Goal: Information Seeking & Learning: Find specific fact

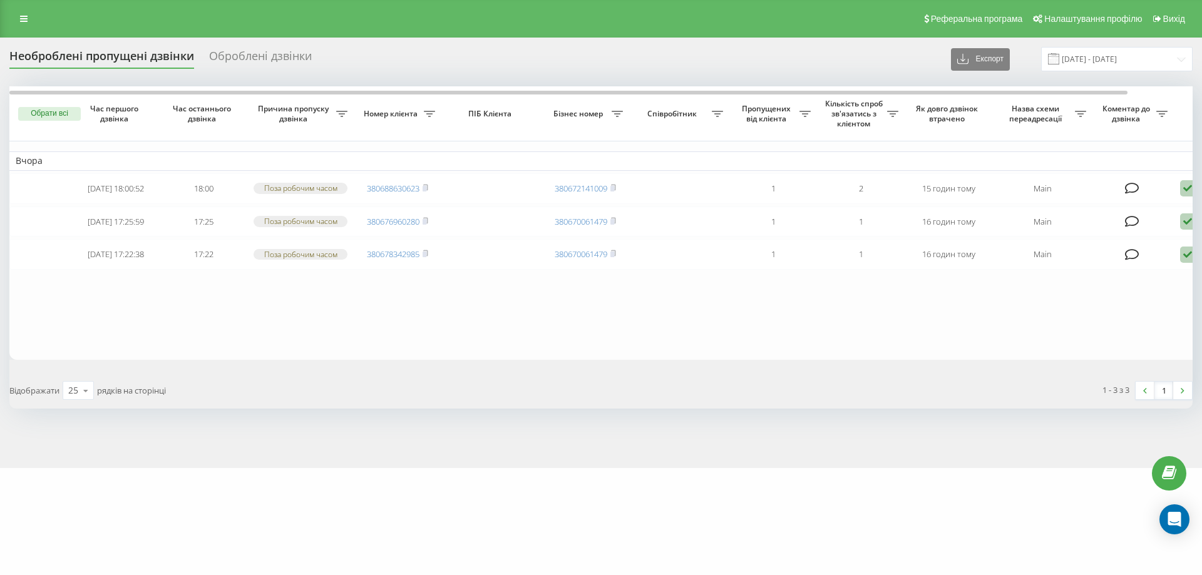
click at [145, 61] on div "Необроблені пропущені дзвінки" at bounding box center [101, 58] width 185 height 19
click at [141, 58] on div "Необроблені пропущені дзвінки" at bounding box center [101, 58] width 185 height 19
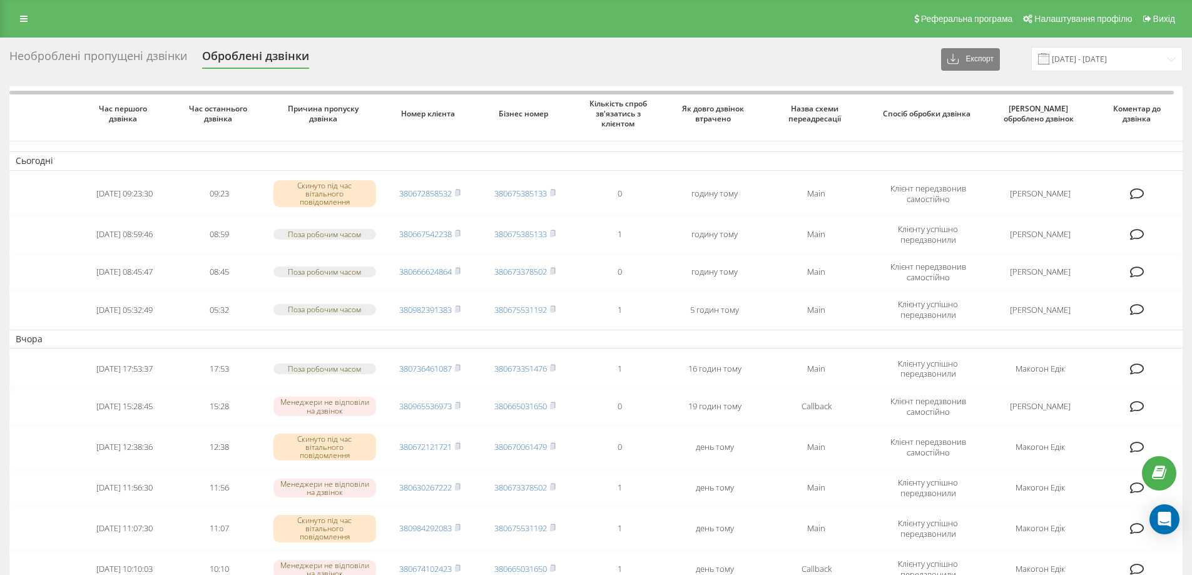
click at [115, 61] on div "Необроблені пропущені дзвінки" at bounding box center [98, 58] width 178 height 19
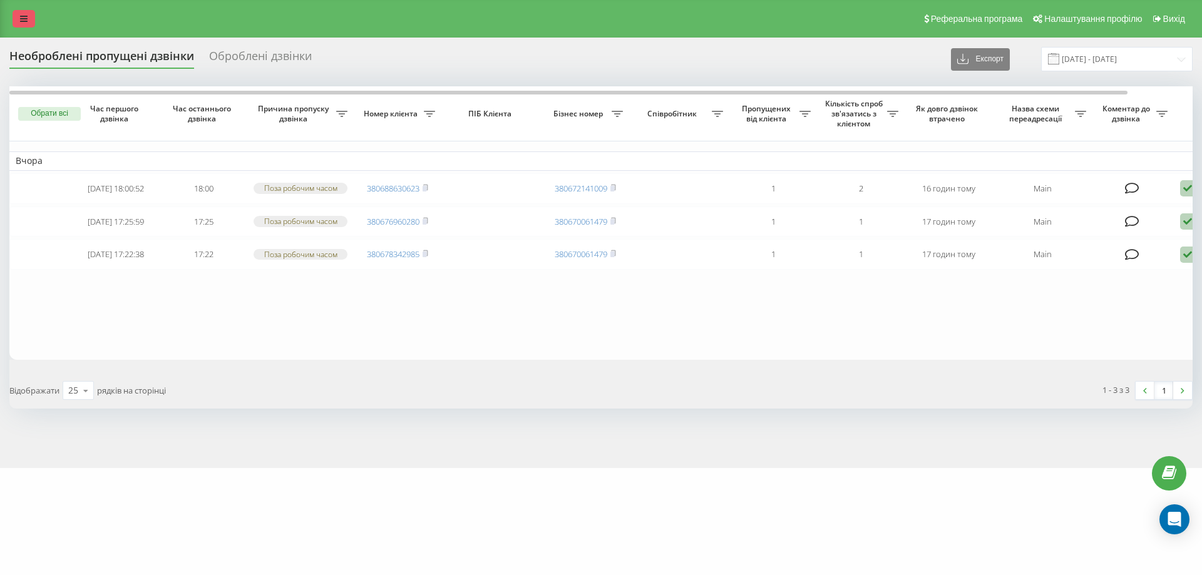
click at [27, 25] on link at bounding box center [24, 19] width 23 height 18
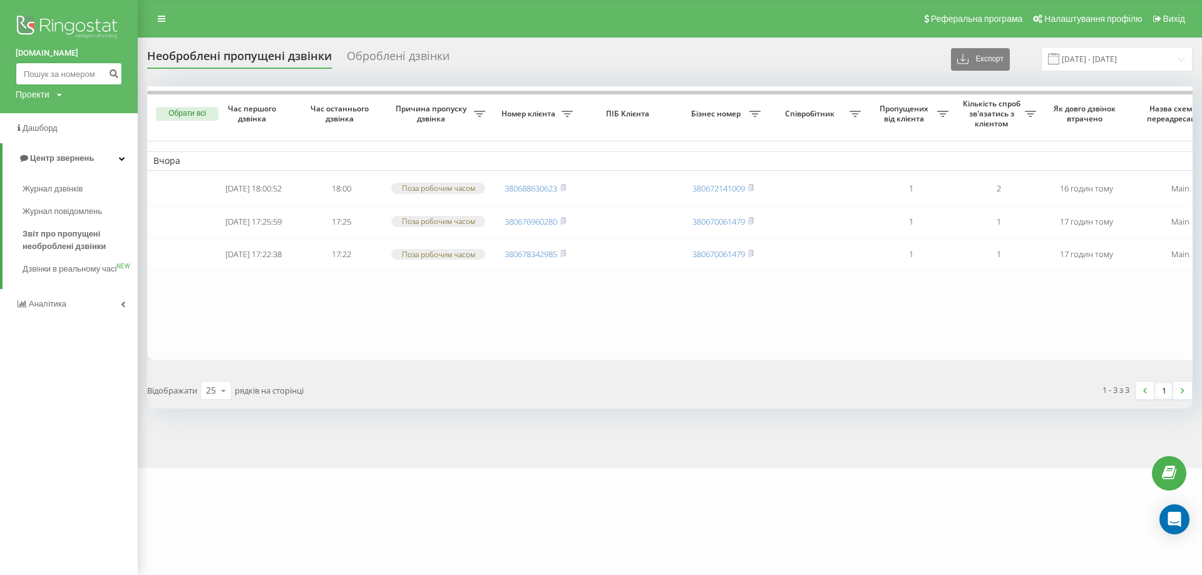
click at [57, 79] on input at bounding box center [69, 74] width 106 height 23
paste input "0955397817"
type input "0955397817"
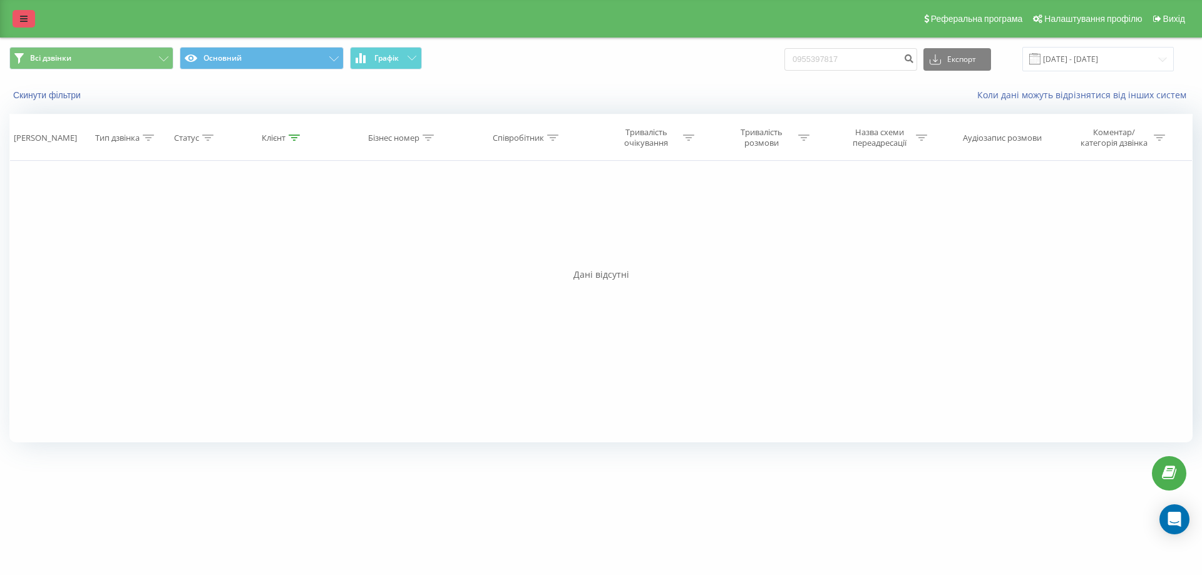
click at [26, 17] on icon at bounding box center [24, 18] width 8 height 9
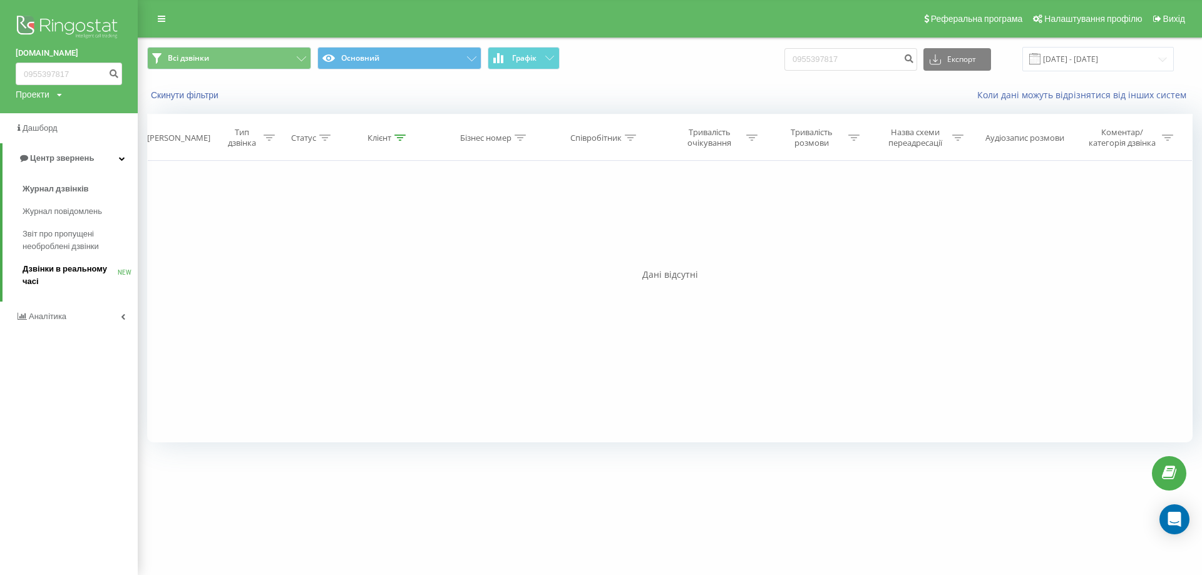
click at [63, 279] on span "Дзвінки в реальному часі" at bounding box center [70, 275] width 95 height 25
click at [62, 271] on span "Дзвінки в реальному часі" at bounding box center [70, 275] width 95 height 25
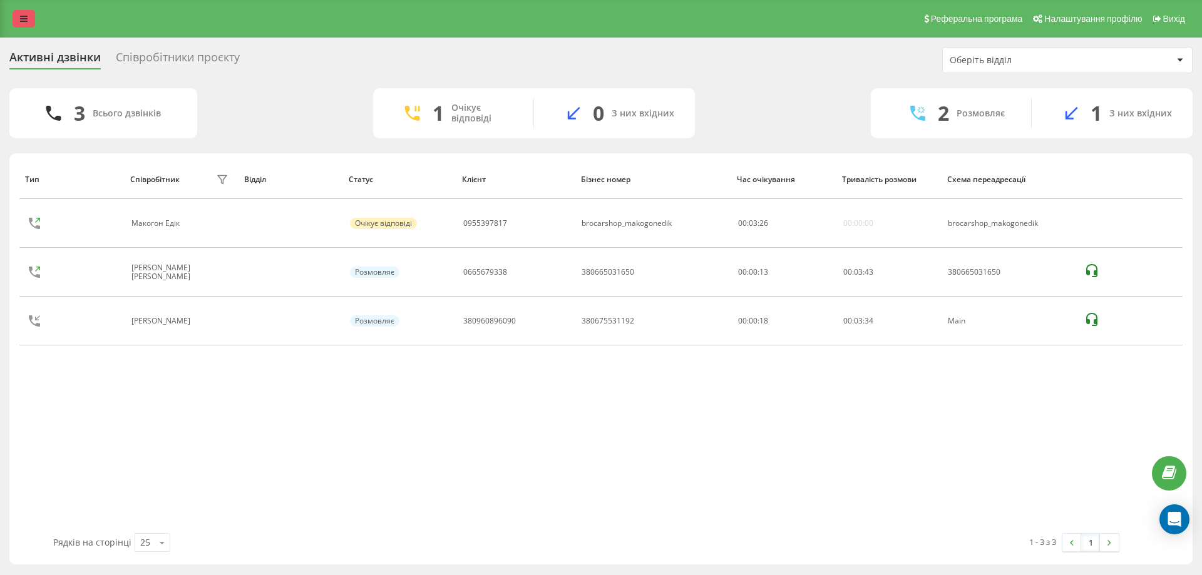
click at [18, 16] on link at bounding box center [24, 19] width 23 height 18
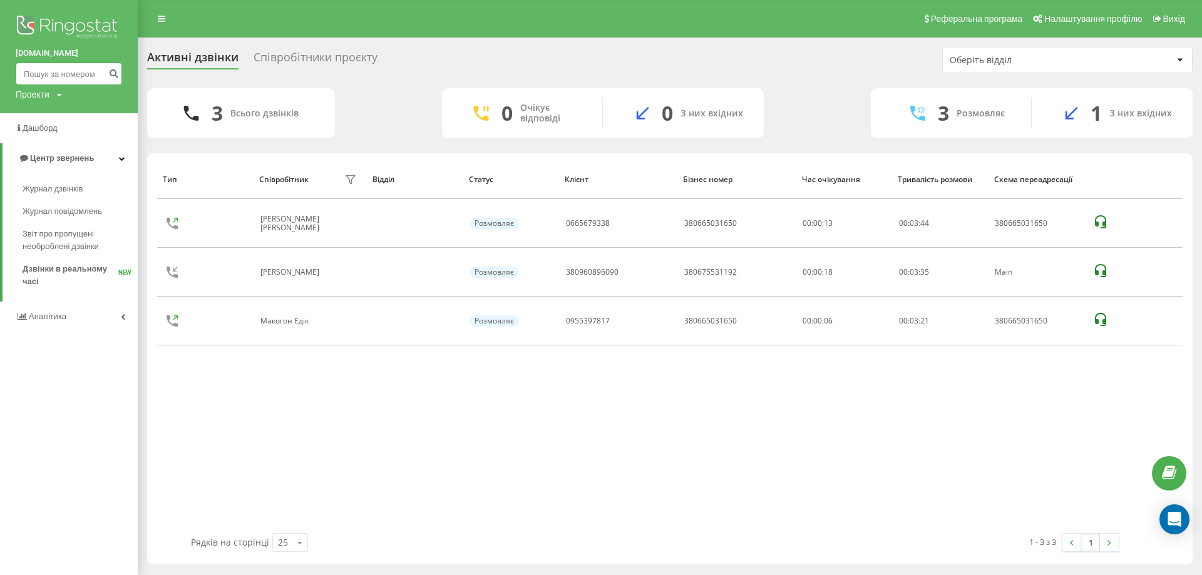
click at [63, 74] on input at bounding box center [69, 74] width 106 height 23
paste input "(098) 026-25-55"
type input "0980262555"
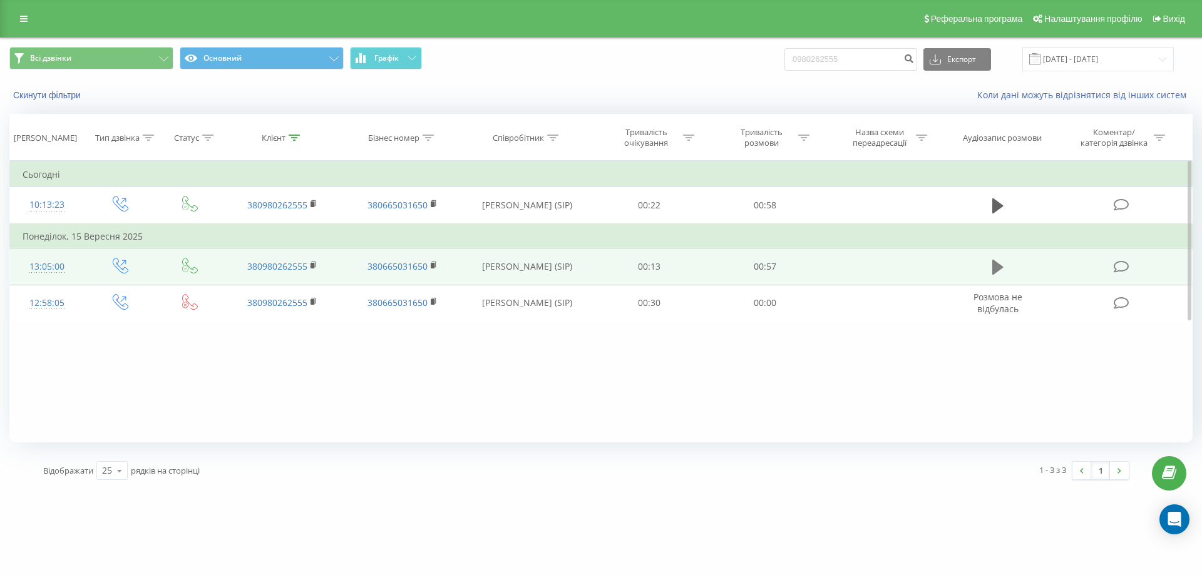
click at [991, 266] on button at bounding box center [997, 267] width 19 height 19
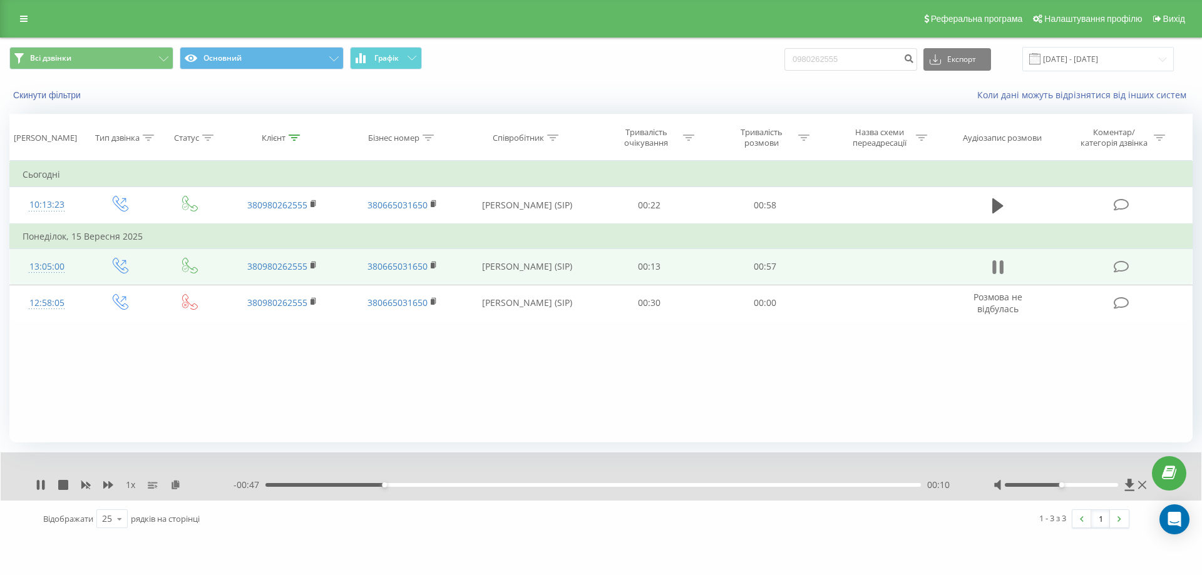
click at [995, 266] on icon at bounding box center [994, 267] width 4 height 14
click at [992, 264] on icon at bounding box center [997, 267] width 11 height 18
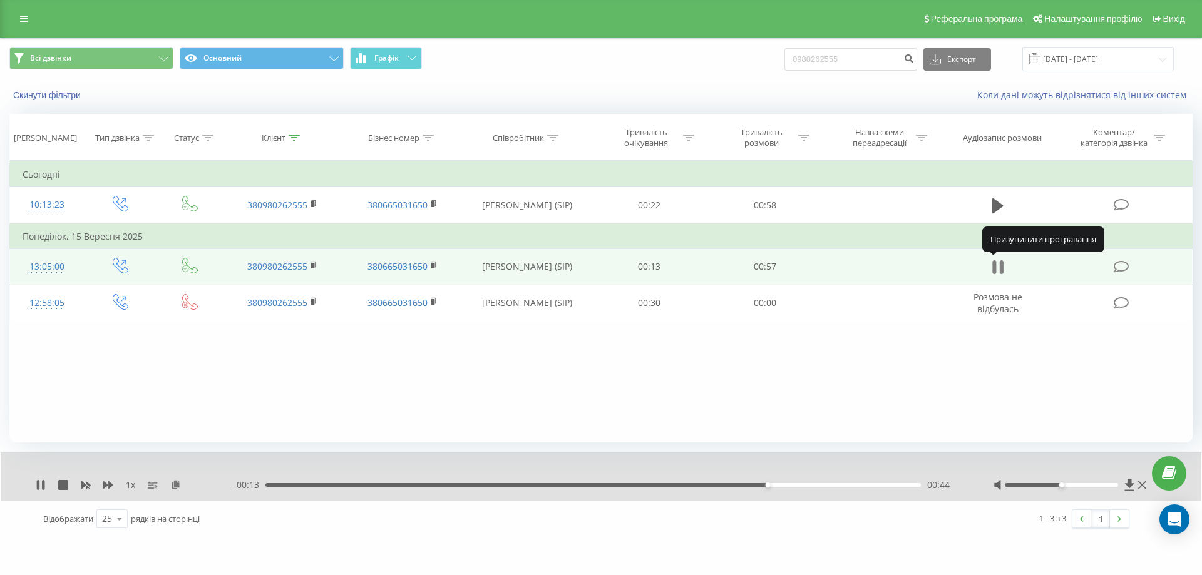
click at [998, 267] on icon at bounding box center [997, 267] width 11 height 18
click at [21, 20] on icon at bounding box center [24, 18] width 8 height 9
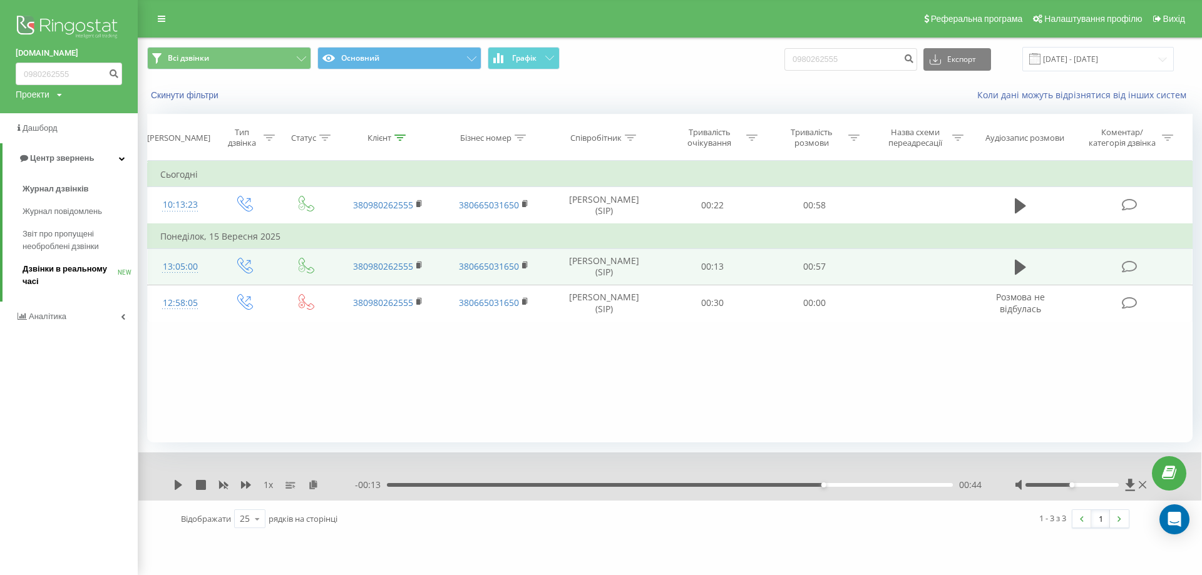
click at [75, 269] on span "Дзвінки в реальному часі" at bounding box center [70, 275] width 95 height 25
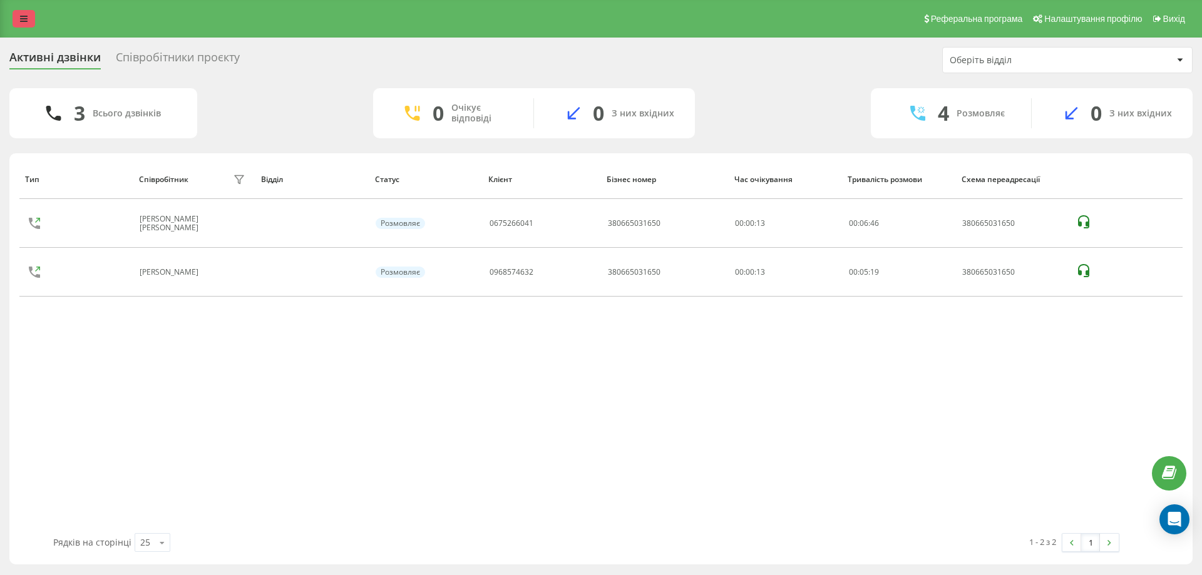
click at [23, 13] on link at bounding box center [24, 19] width 23 height 18
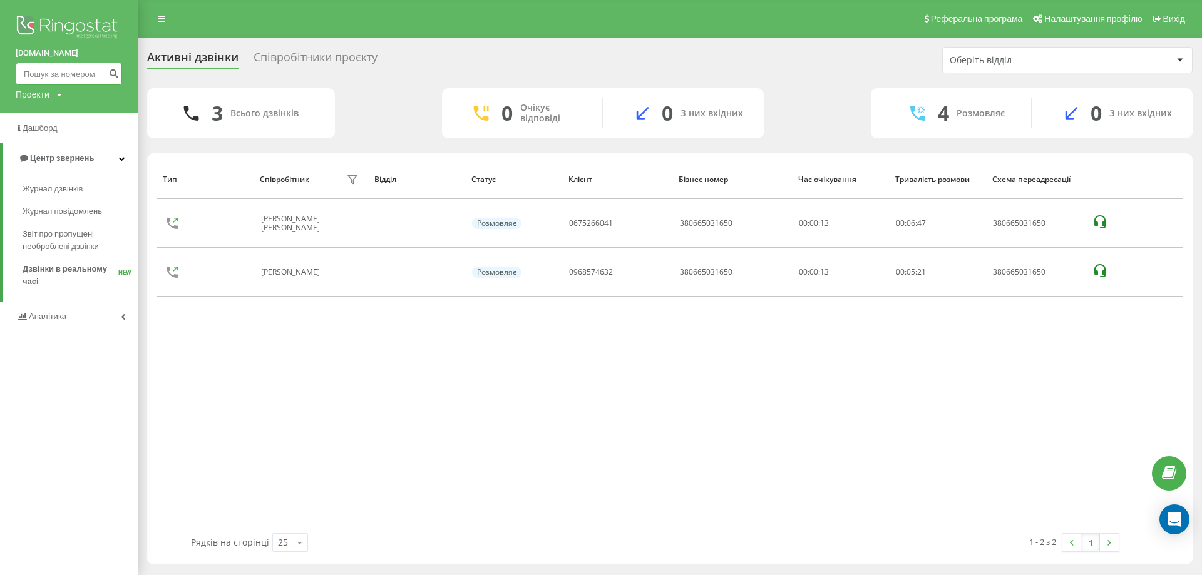
click at [41, 64] on input at bounding box center [69, 74] width 106 height 23
paste input "0679457466"
type input "0679457466"
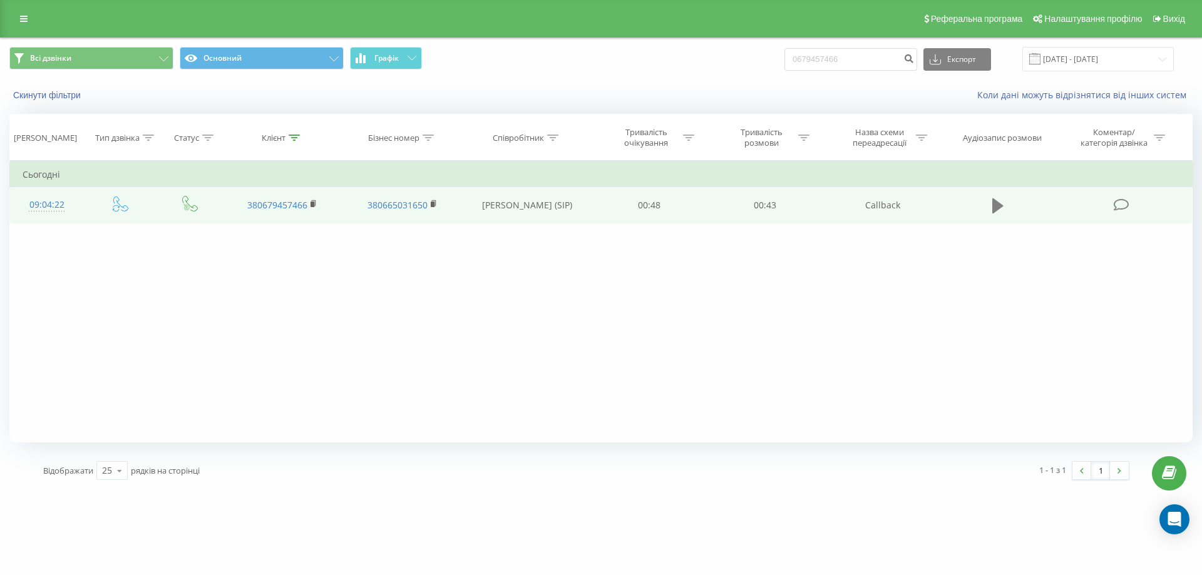
click at [994, 205] on icon at bounding box center [997, 205] width 11 height 15
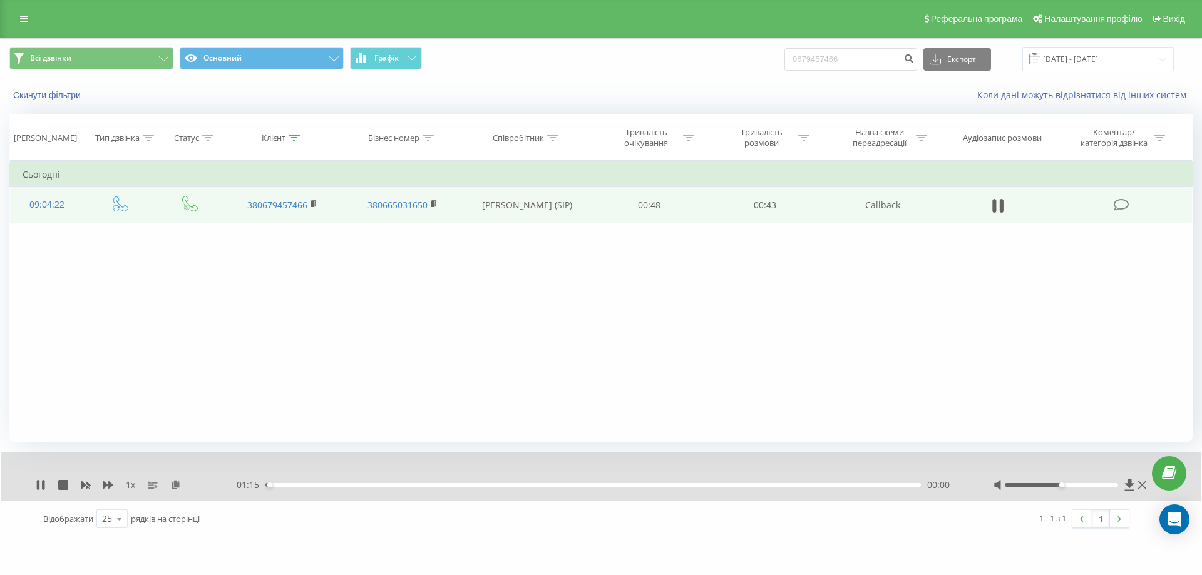
click at [315, 482] on div "- 01:15 00:00 00:00" at bounding box center [597, 485] width 729 height 13
click at [319, 484] on div "00:00" at bounding box center [592, 485] width 655 height 4
click at [440, 484] on div "00:17" at bounding box center [592, 485] width 655 height 4
click at [484, 483] on div "00:25" at bounding box center [592, 485] width 655 height 4
click at [553, 484] on div "00:33" at bounding box center [592, 485] width 655 height 4
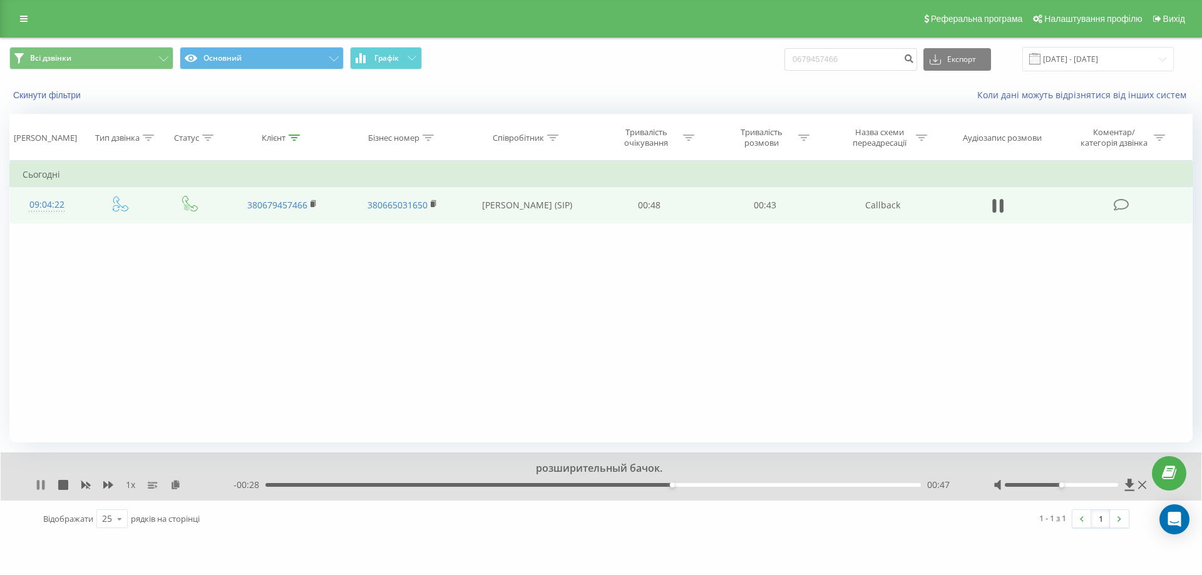
click at [43, 483] on icon at bounding box center [43, 485] width 3 height 10
click at [314, 200] on icon at bounding box center [313, 203] width 4 height 6
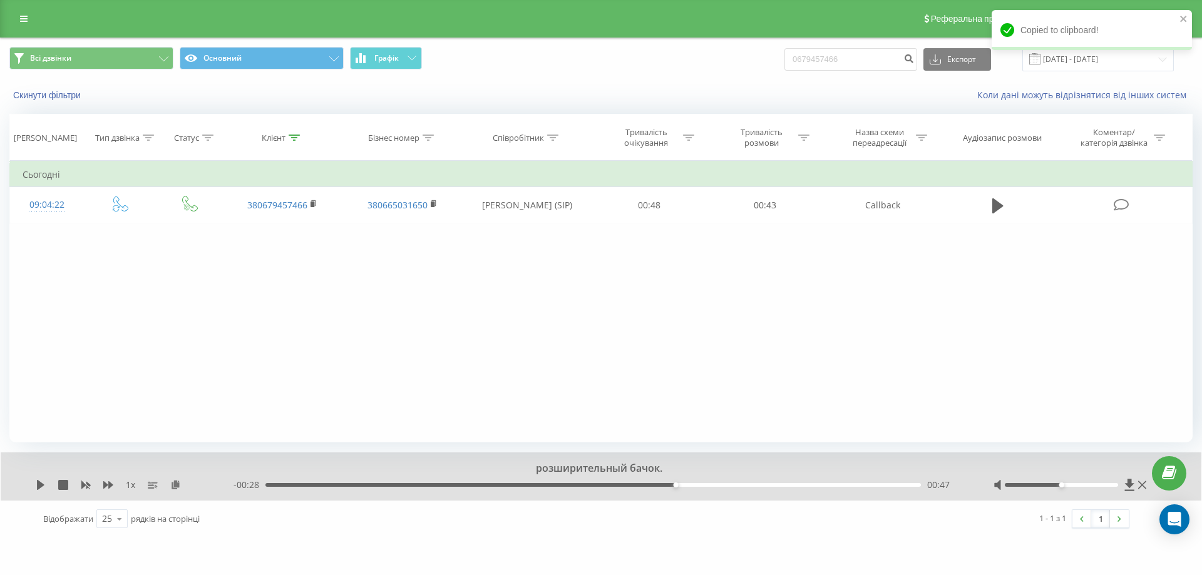
click at [612, 484] on div "00:47" at bounding box center [592, 485] width 655 height 4
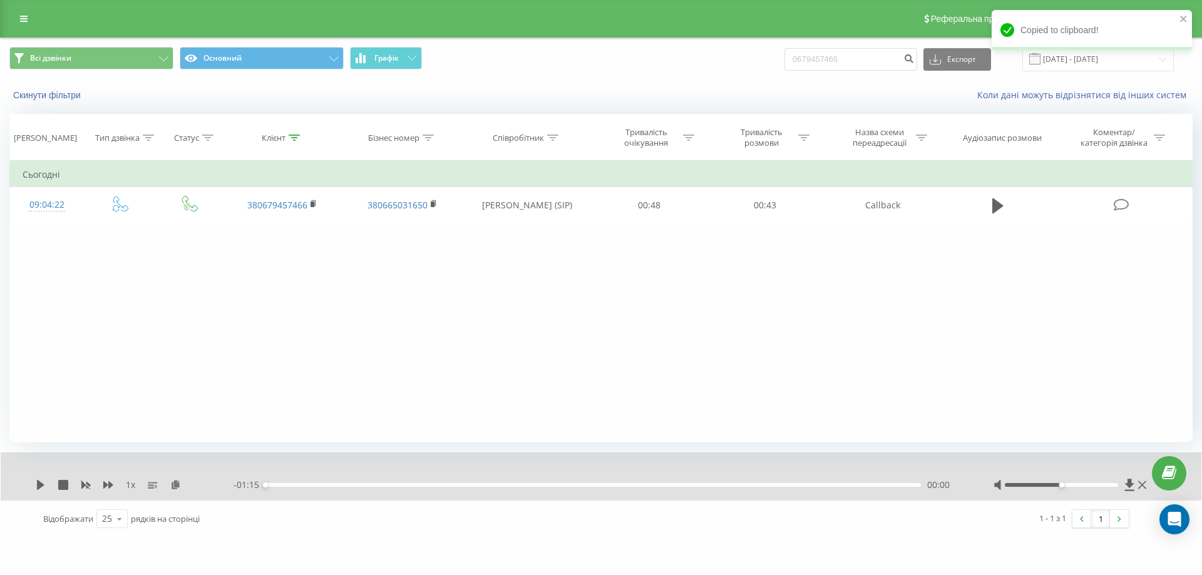
click at [607, 483] on div "- 01:15 00:00 00:00" at bounding box center [597, 485] width 729 height 13
click at [603, 488] on div "- 01:15 00:00 00:00" at bounding box center [597, 485] width 729 height 13
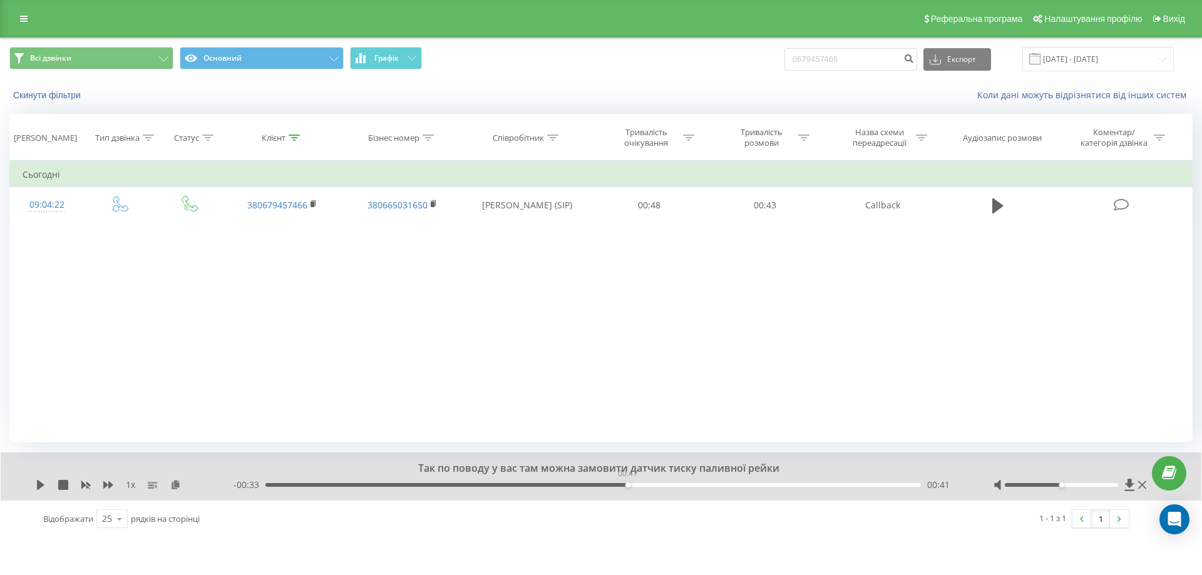
drag, startPoint x: 600, startPoint y: 485, endPoint x: 627, endPoint y: 485, distance: 26.9
click at [627, 485] on div "00:41" at bounding box center [592, 485] width 655 height 4
click at [29, 19] on link at bounding box center [24, 19] width 23 height 18
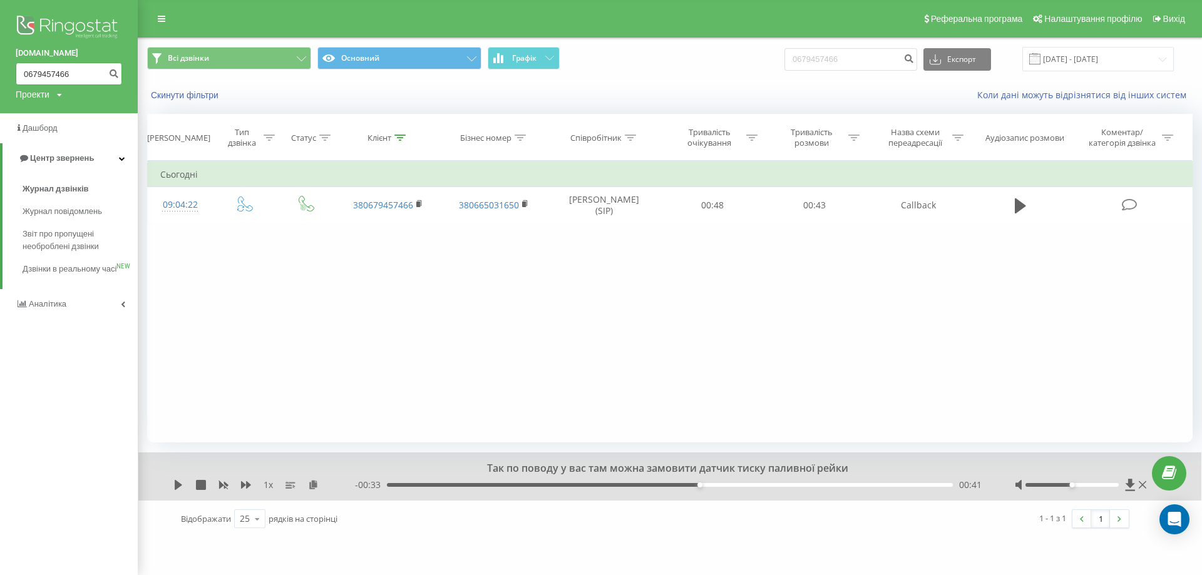
click at [52, 71] on input "0679457466" at bounding box center [69, 74] width 106 height 23
paste input "(096) 054-87-59"
type input "0960548759"
